Goal: Information Seeking & Learning: Learn about a topic

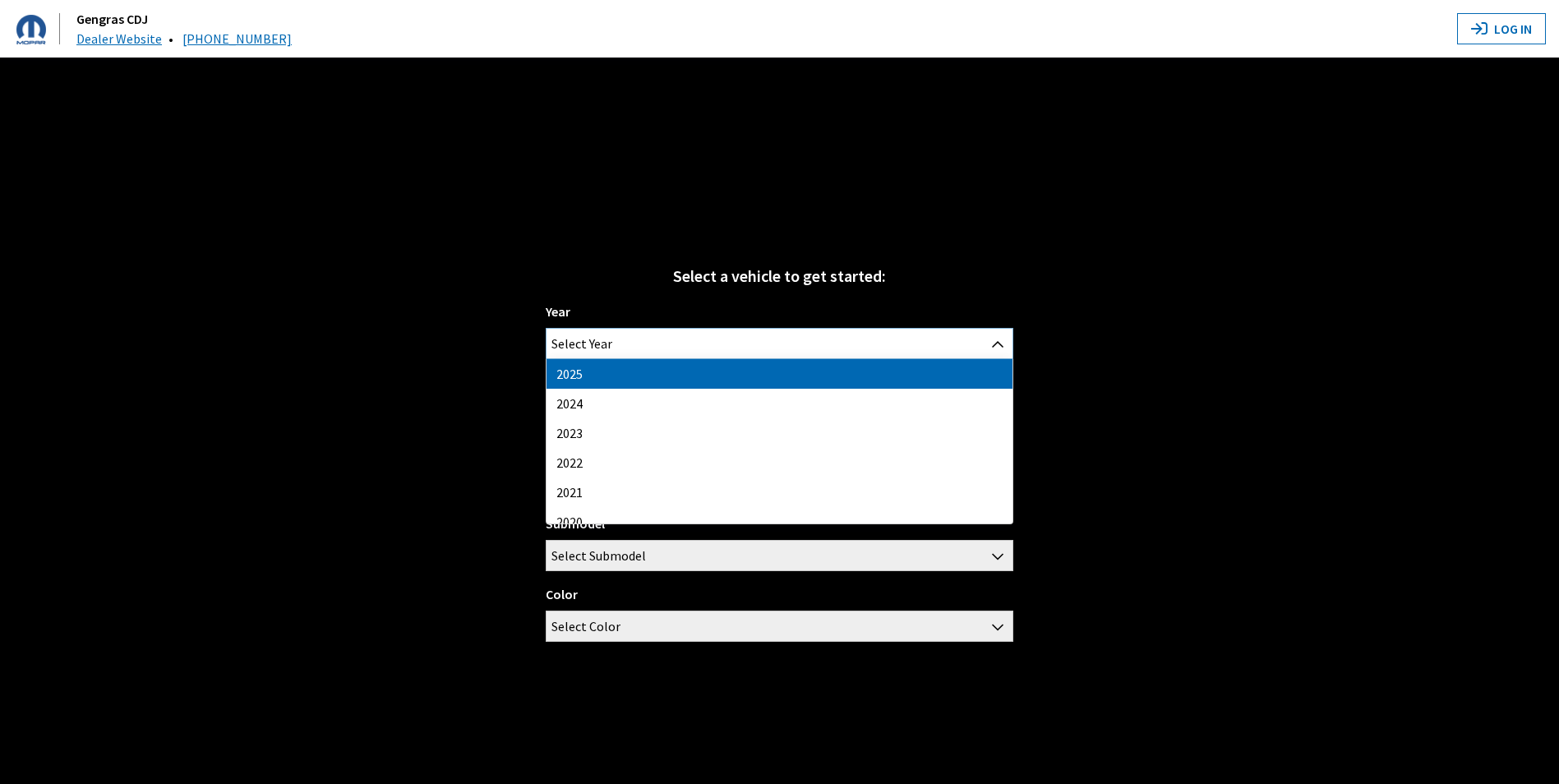
click at [567, 336] on span "Select Year" at bounding box center [582, 343] width 61 height 30
select select "43"
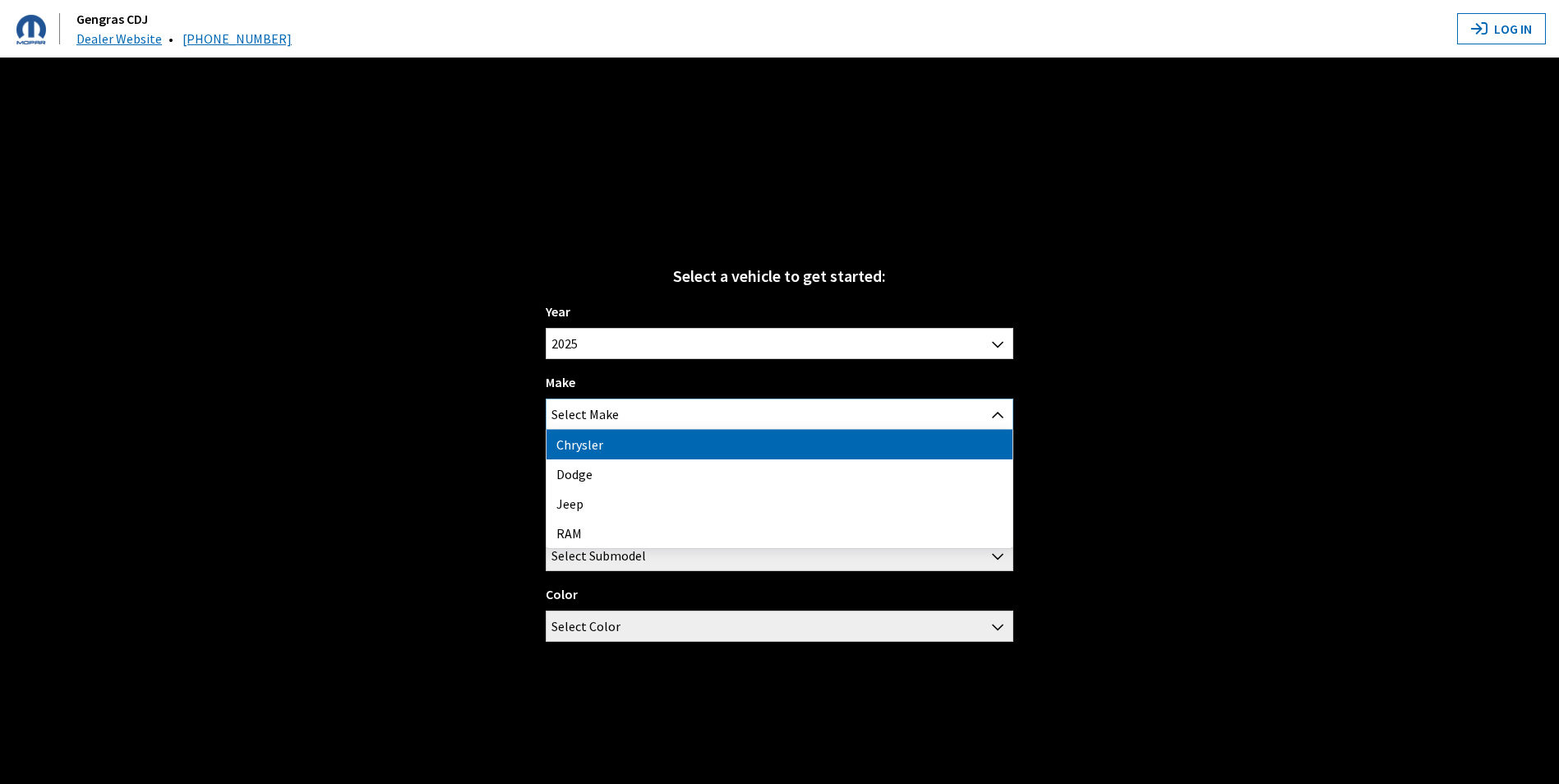
click at [576, 411] on span "Select Make" at bounding box center [585, 414] width 67 height 30
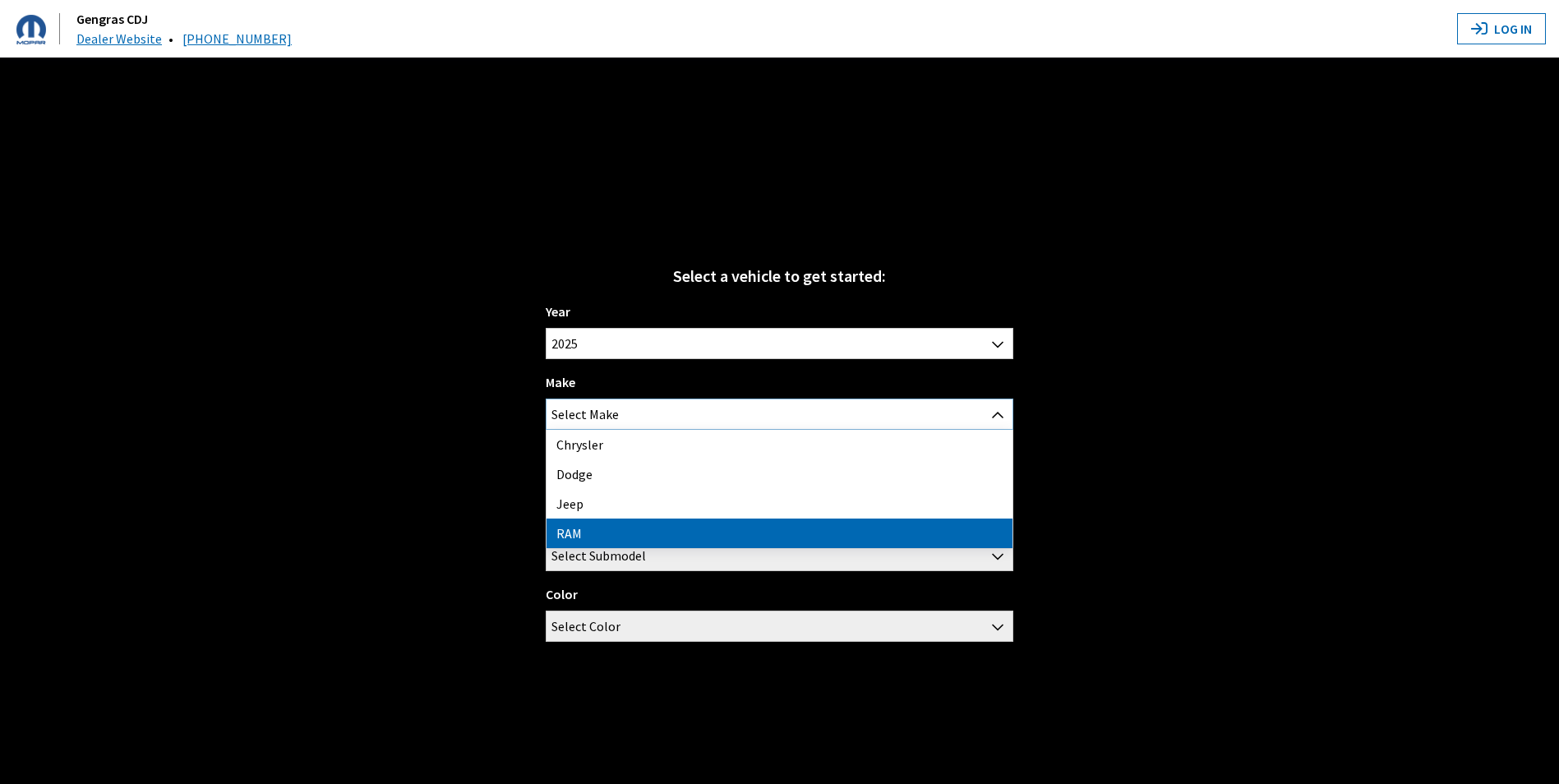
select select "34"
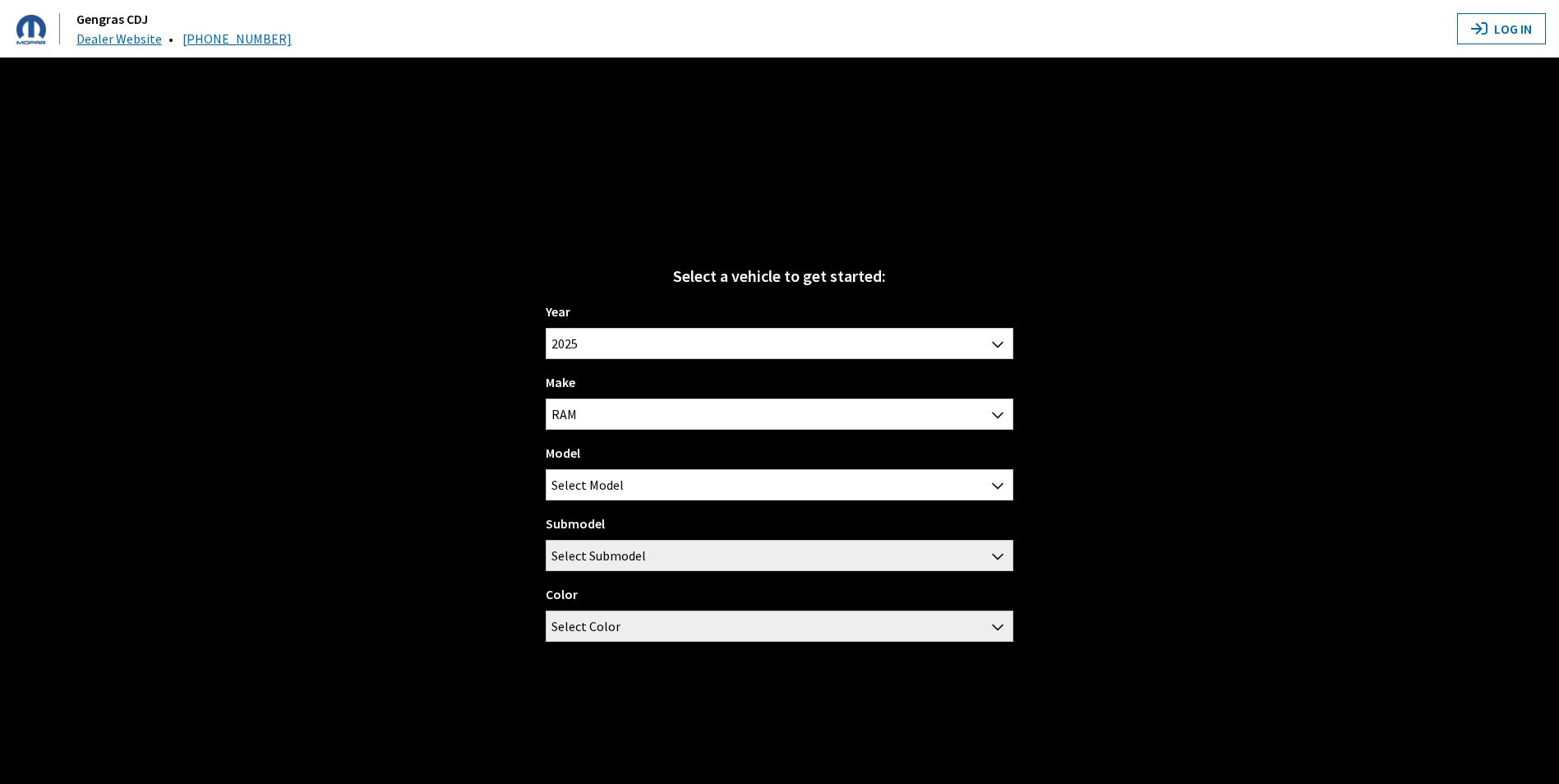
click at [586, 467] on div "Model 1500 2500 3500 Select Model" at bounding box center [779, 471] width 467 height 57
click at [586, 480] on span "Select Model" at bounding box center [587, 485] width 72 height 30
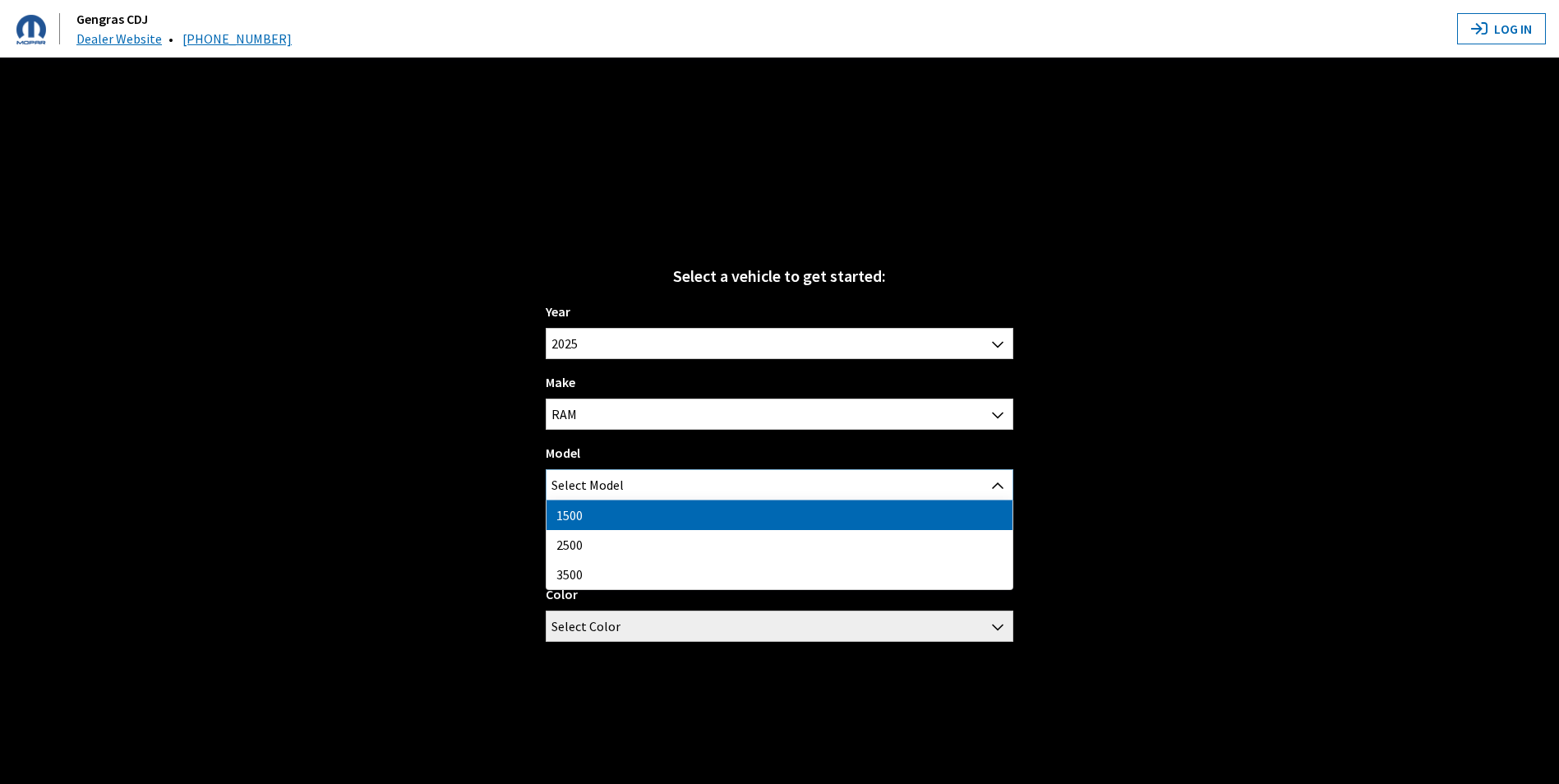
select select "1113"
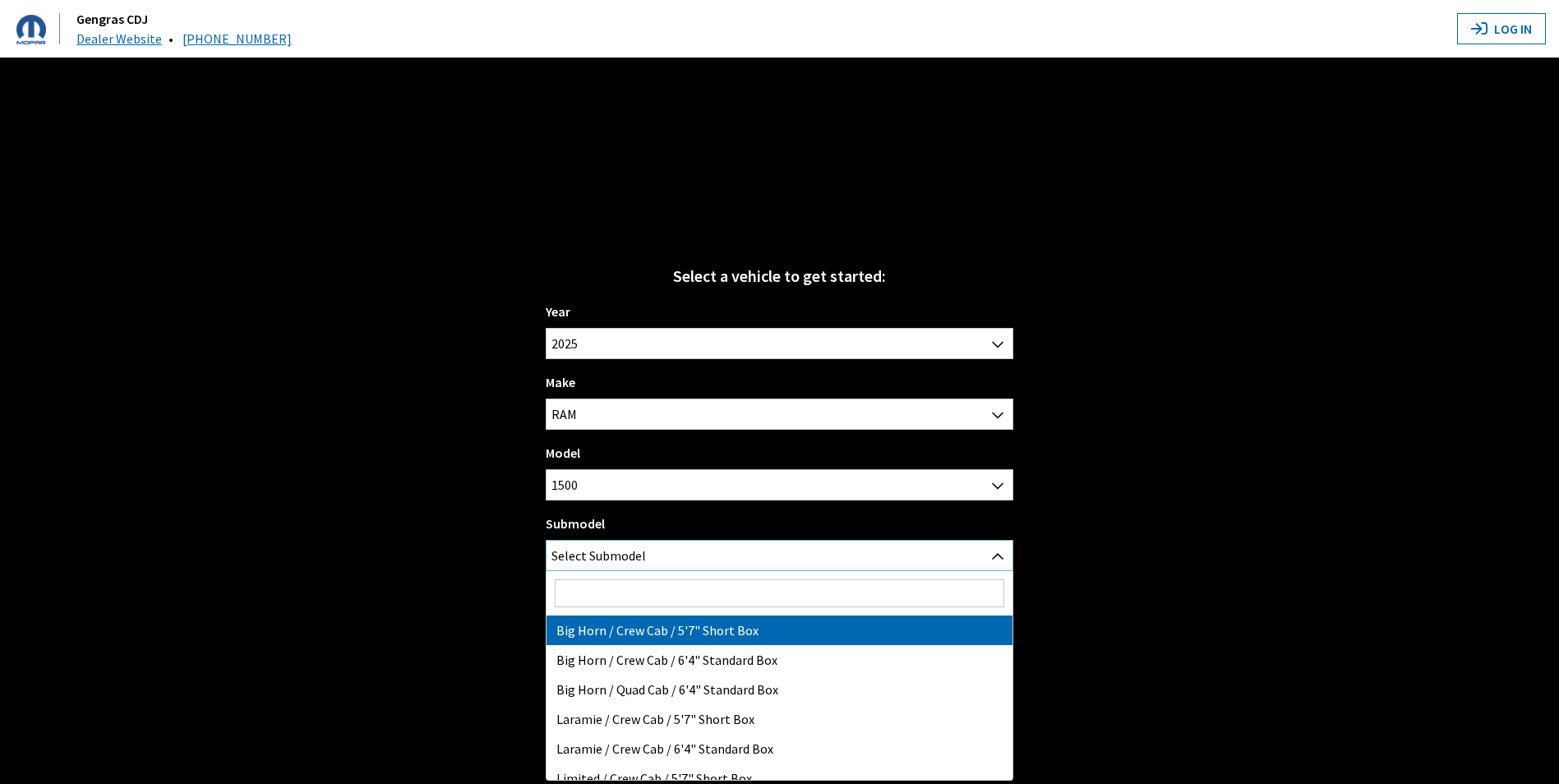
click at [597, 550] on span "Select Submodel" at bounding box center [599, 555] width 95 height 30
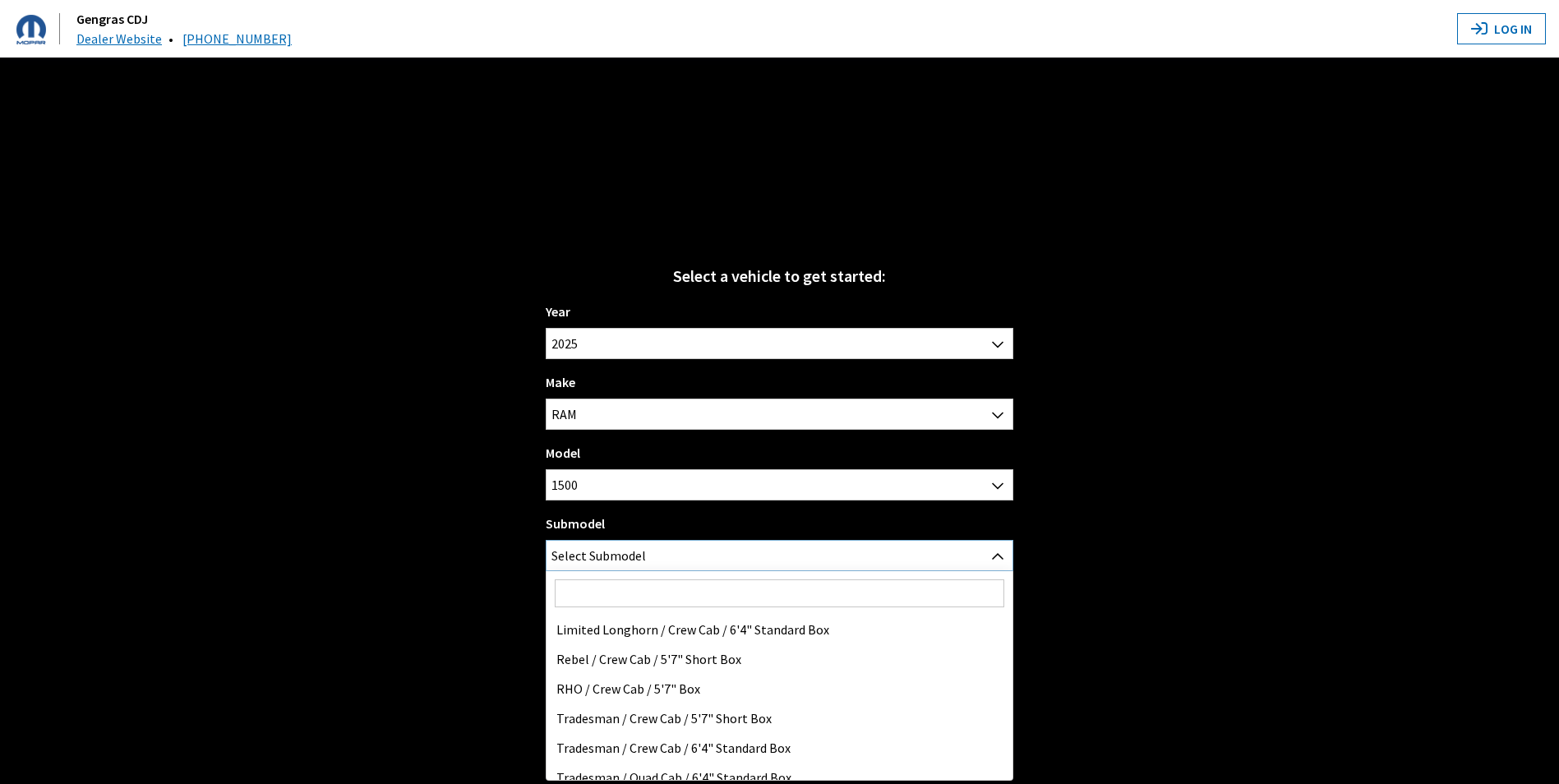
scroll to position [221, 0]
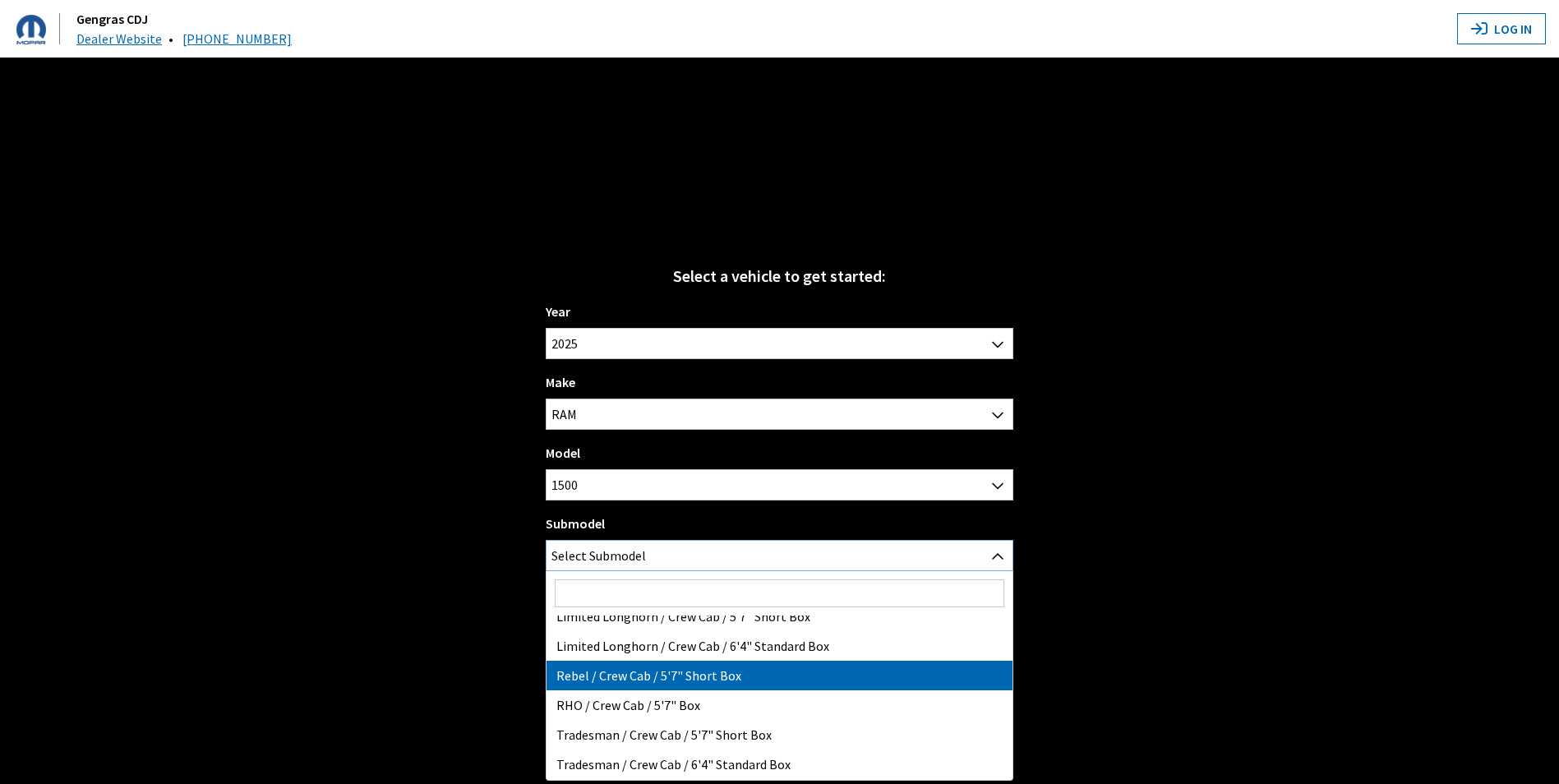
select select "3382"
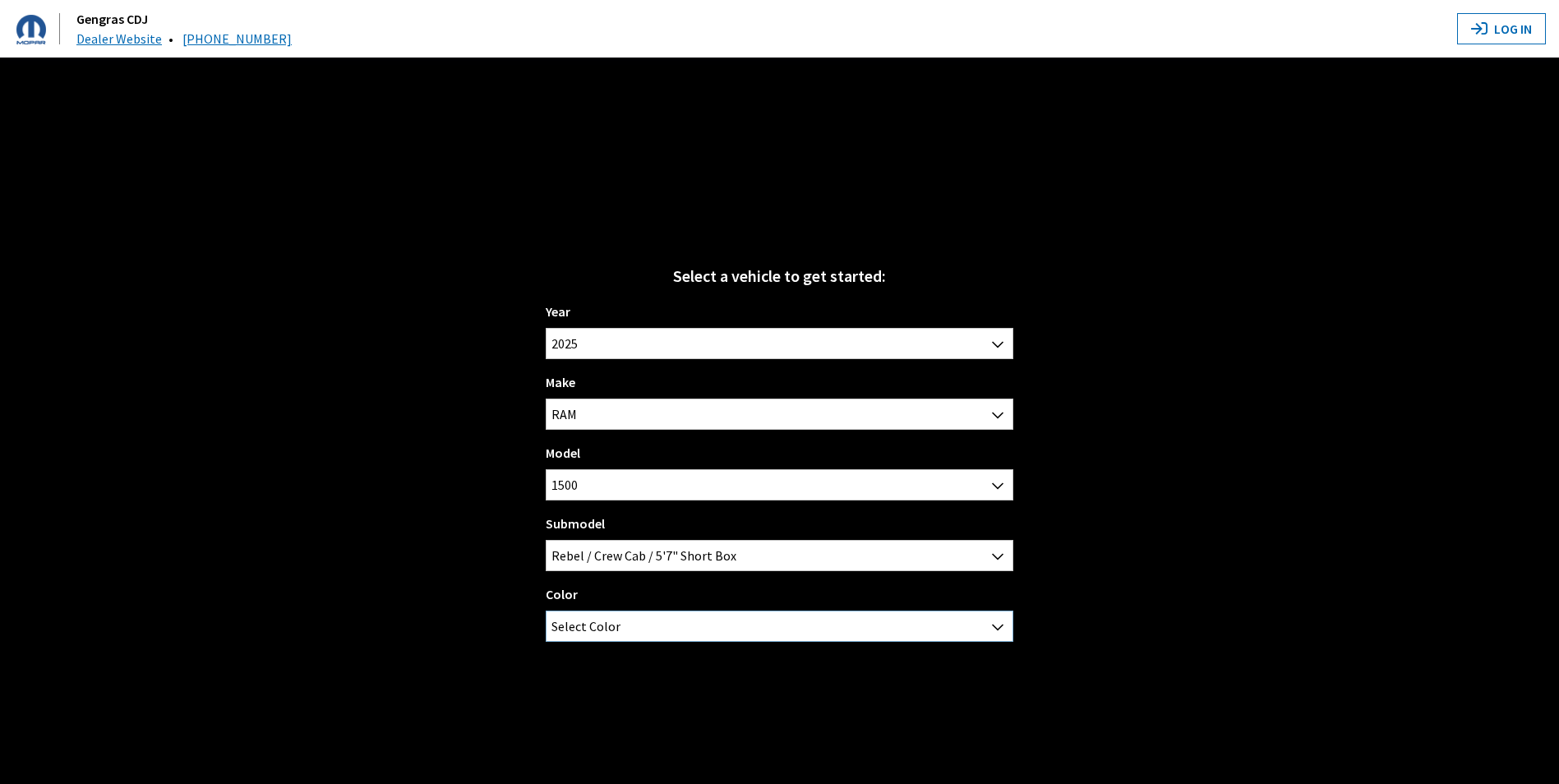
click at [564, 631] on span "Select Color" at bounding box center [586, 626] width 69 height 30
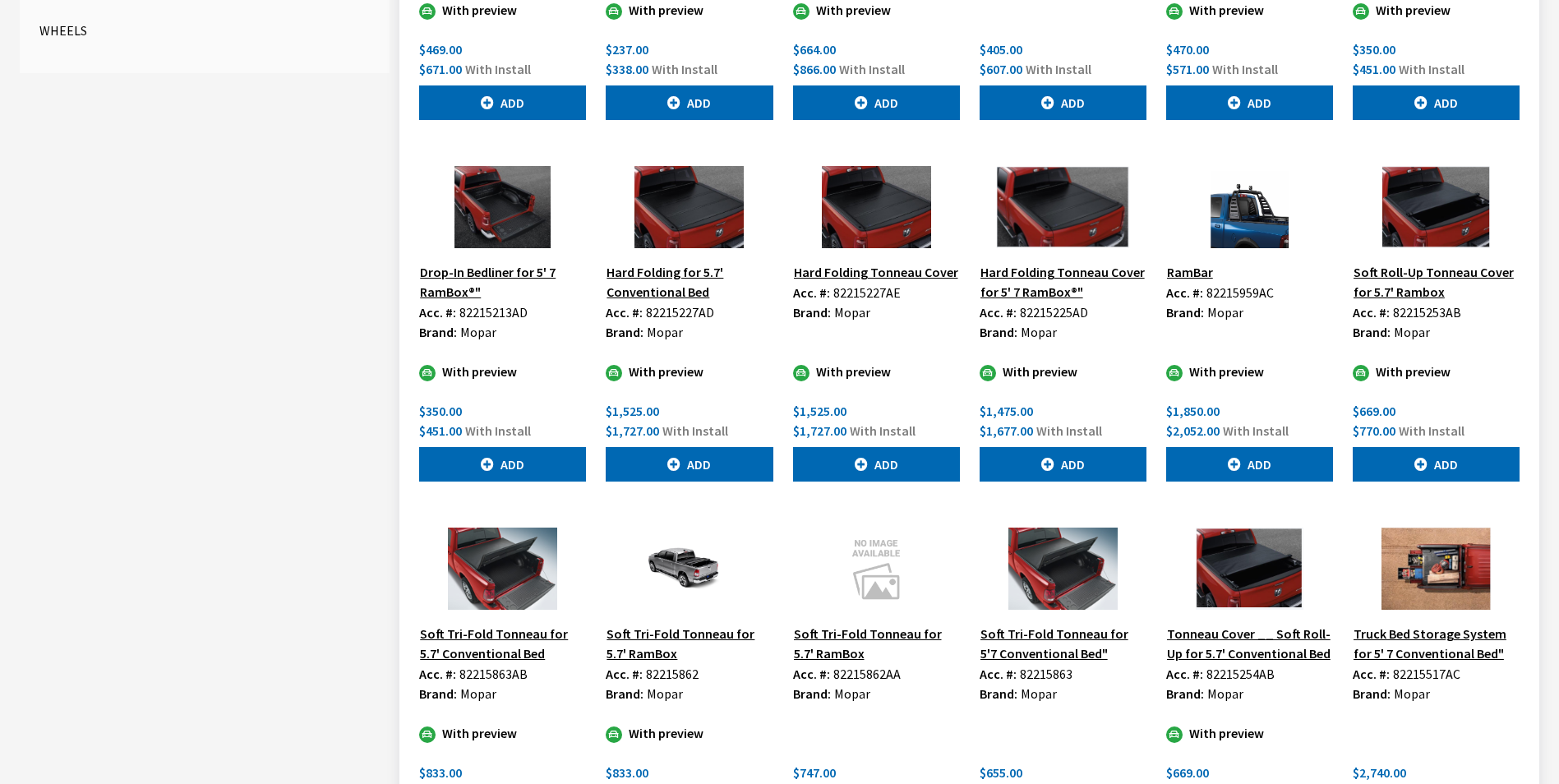
scroll to position [926, 0]
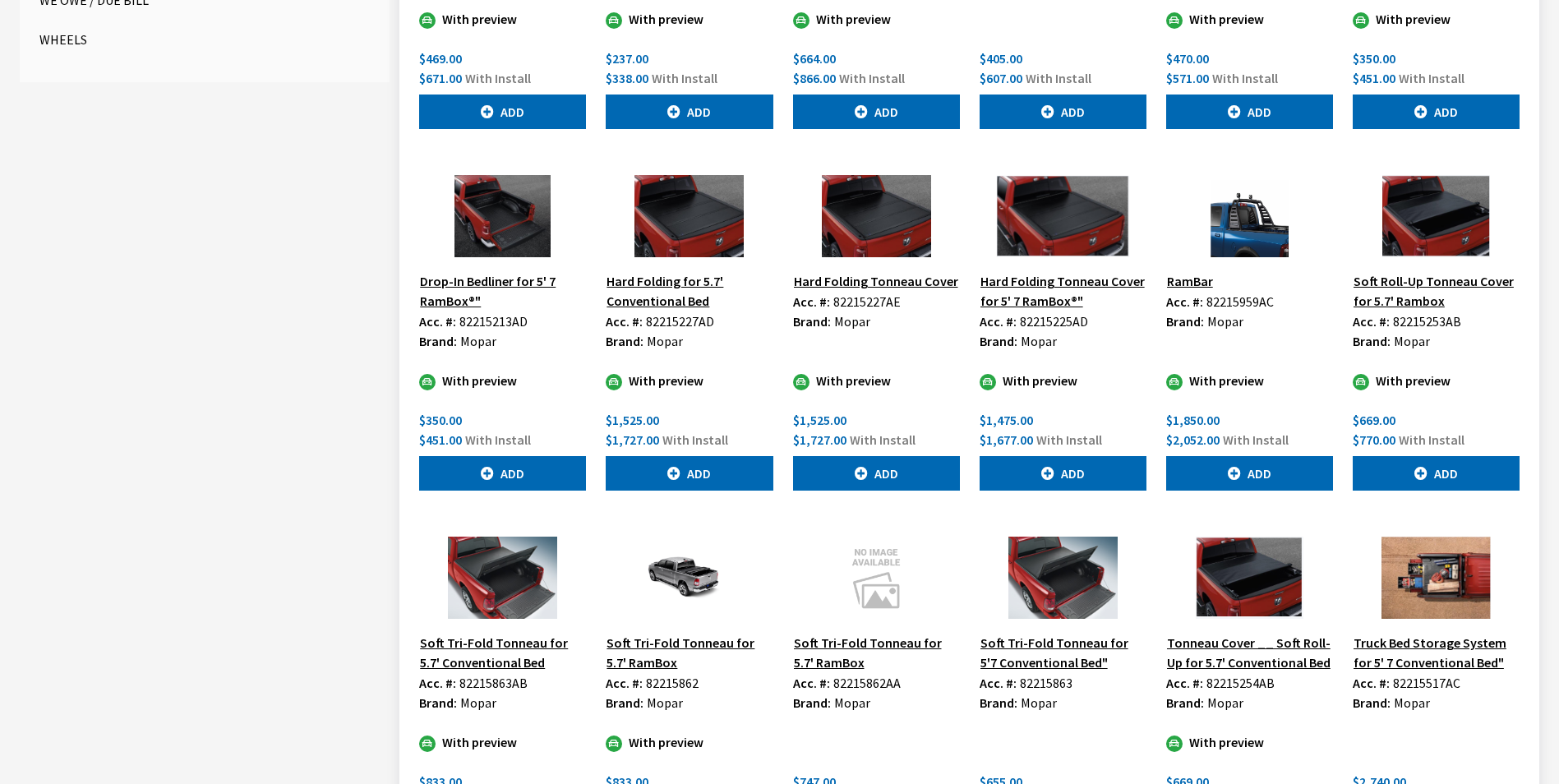
click at [1039, 206] on img at bounding box center [1063, 215] width 167 height 82
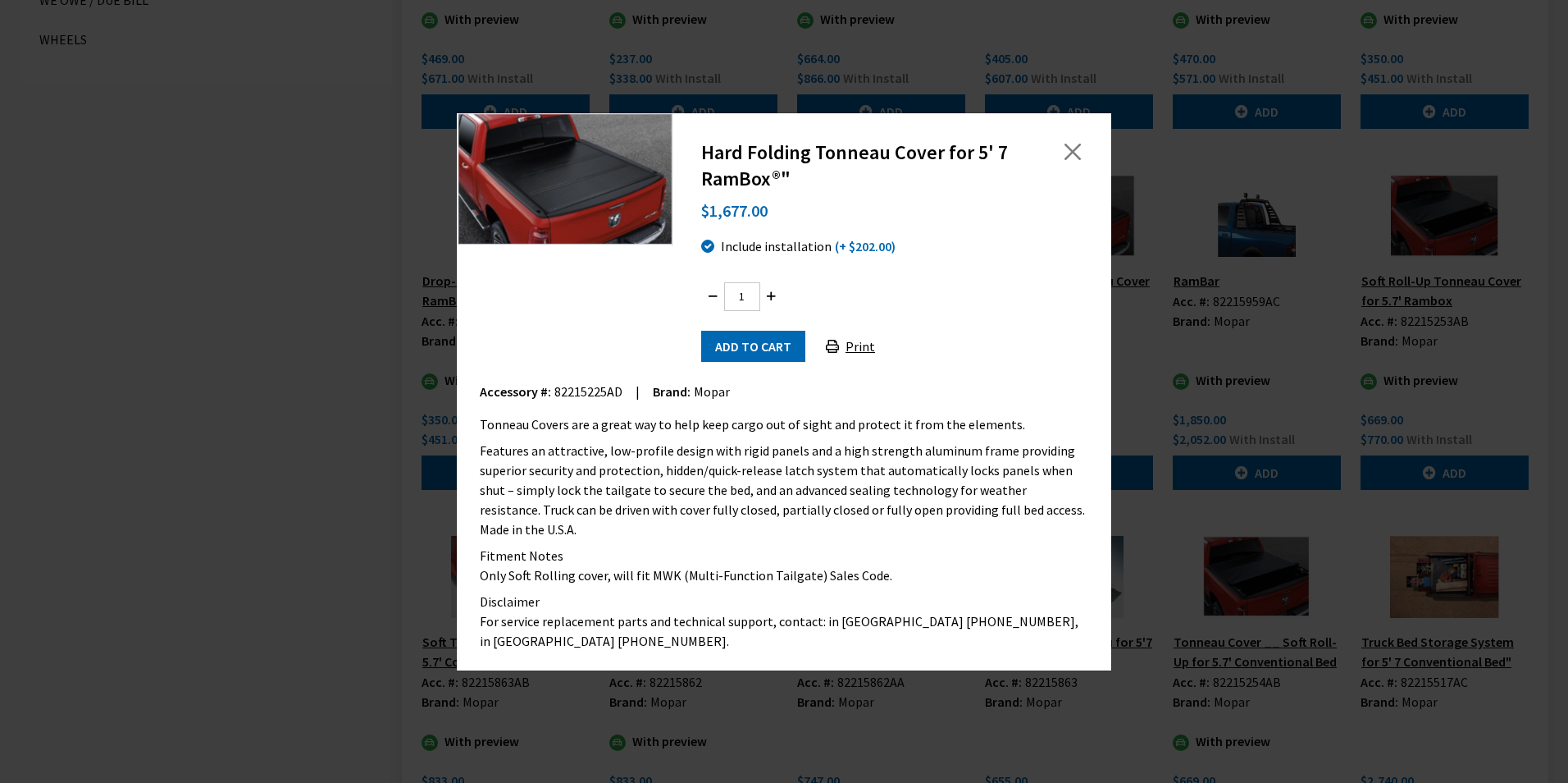
click at [865, 362] on button "Print" at bounding box center [850, 346] width 77 height 32
click at [1072, 164] on button "Close" at bounding box center [1073, 152] width 25 height 25
